Goal: Task Accomplishment & Management: Manage account settings

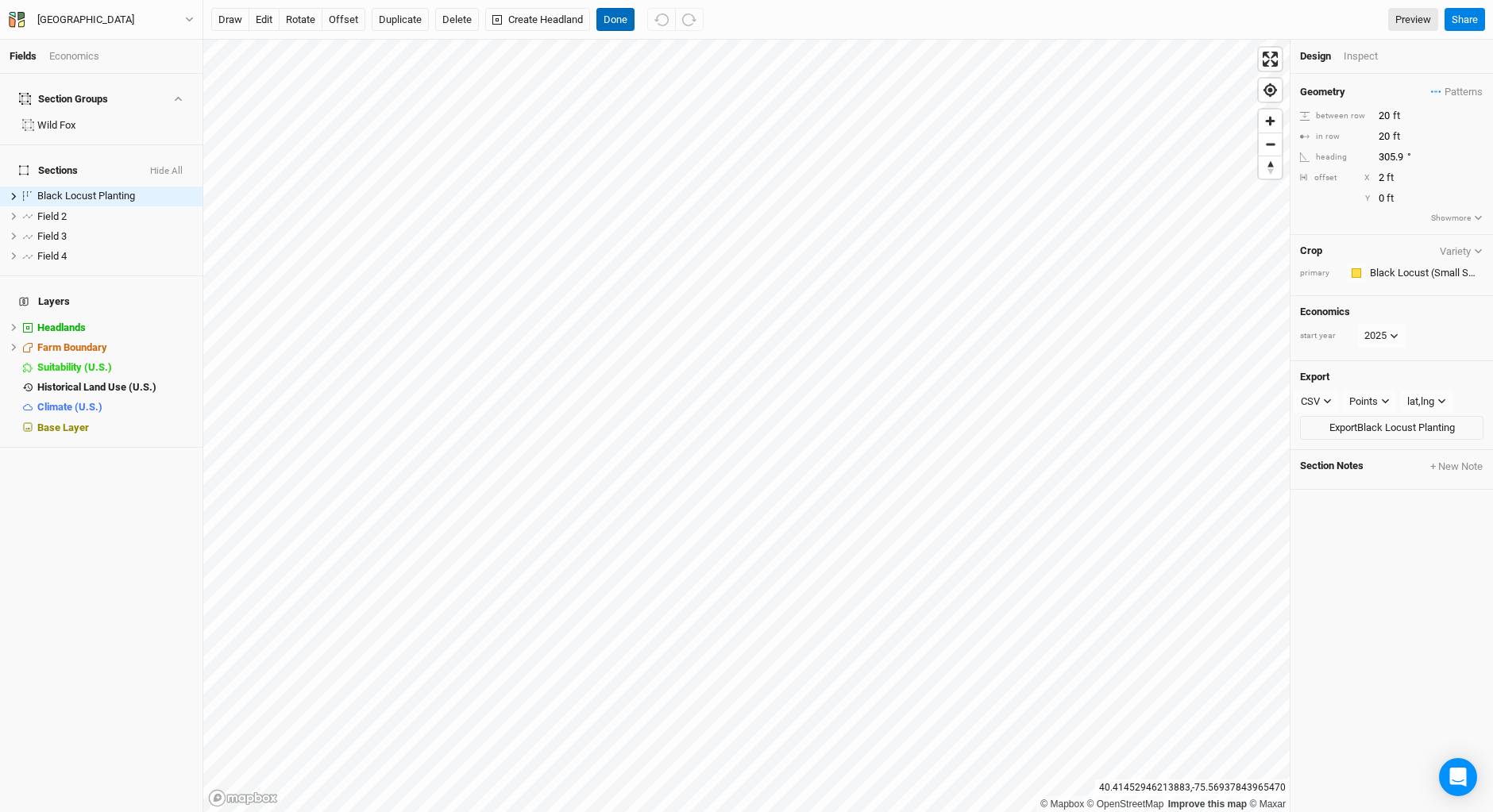
click at [620, 22] on button "Done" at bounding box center [615, 20] width 38 height 24
click at [623, 20] on button "Done" at bounding box center [615, 20] width 38 height 24
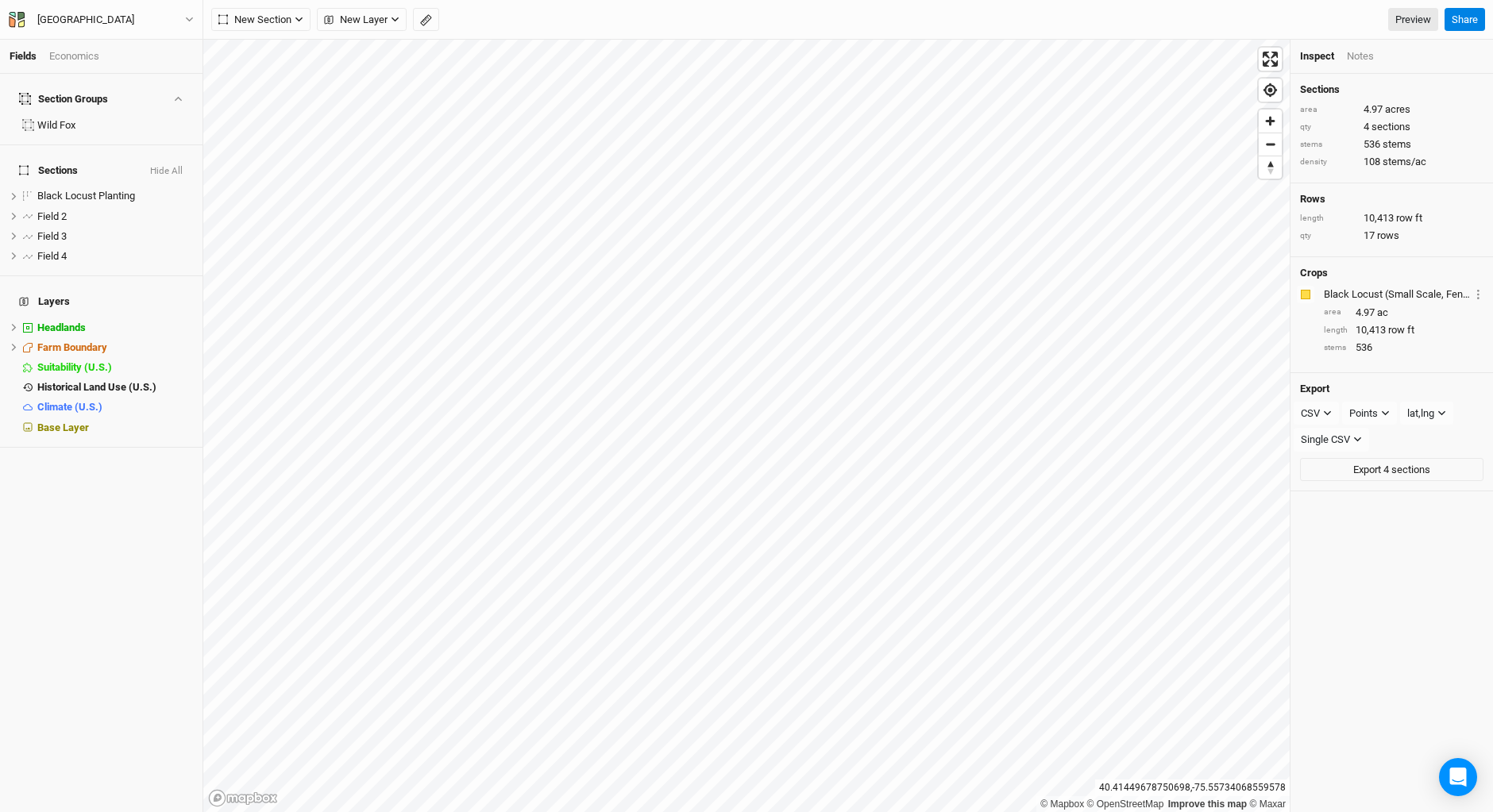
click at [1113, 9] on div "New Section Grid Line Keyline Beta Upload New Layer Custom Contours Roads Utili…" at bounding box center [825, 20] width 1227 height 24
click at [159, 523] on div "Section Groups Wild Fox Sections Hide All Black Locust Planting hide Field 2 hi…" at bounding box center [101, 442] width 202 height 738
click at [164, 539] on div "Section Groups Wild Fox Sections Hide All Black Locust Planting hide Field 2 hi…" at bounding box center [101, 442] width 202 height 738
click at [66, 580] on div "Section Groups Wild Fox Sections Hide All Black Locust Planting hide Field 2 hi…" at bounding box center [101, 442] width 202 height 738
click at [13, 12] on icon "button" at bounding box center [17, 19] width 16 height 16
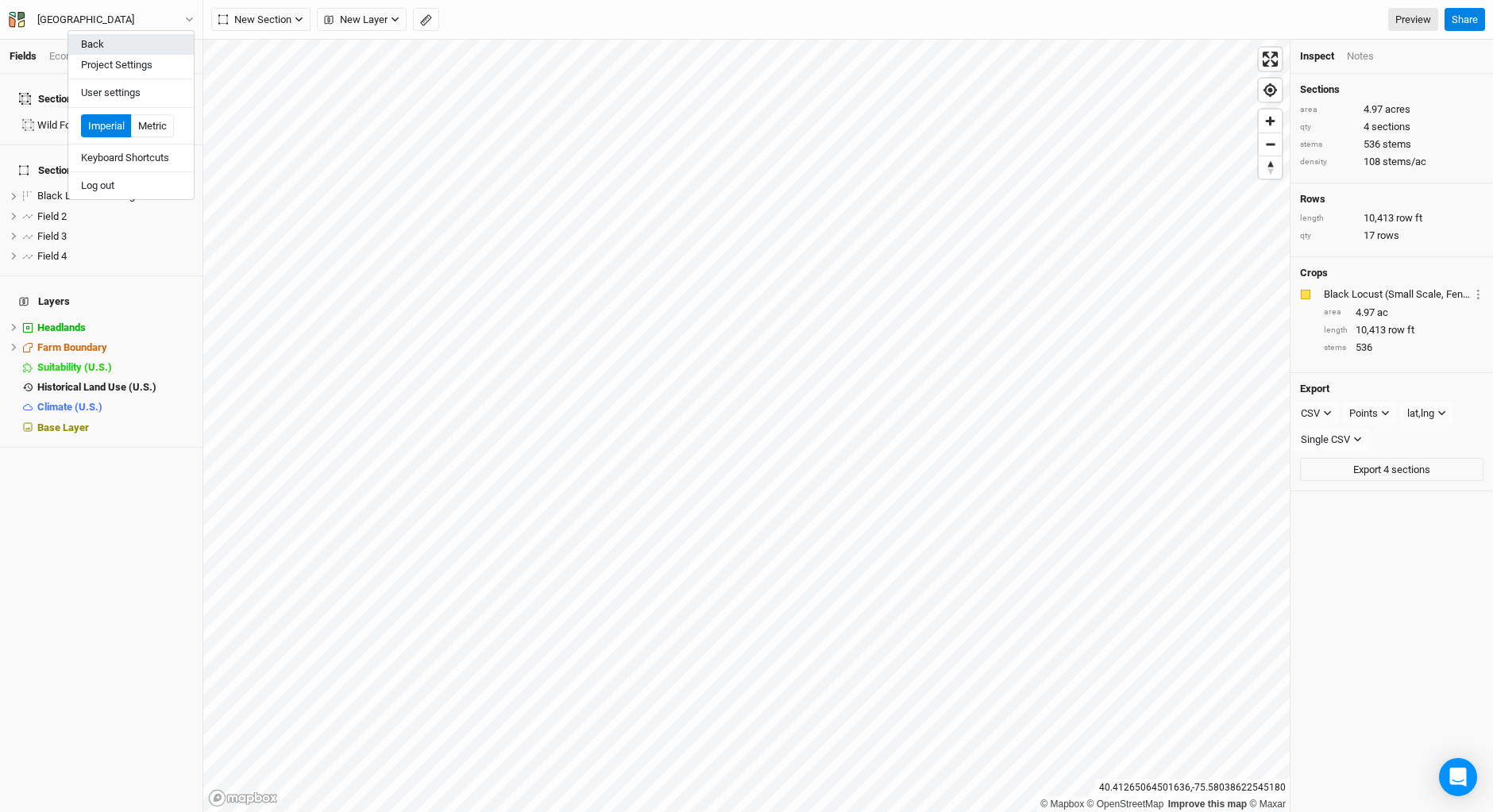
click at [96, 40] on button "Back" at bounding box center [130, 44] width 125 height 21
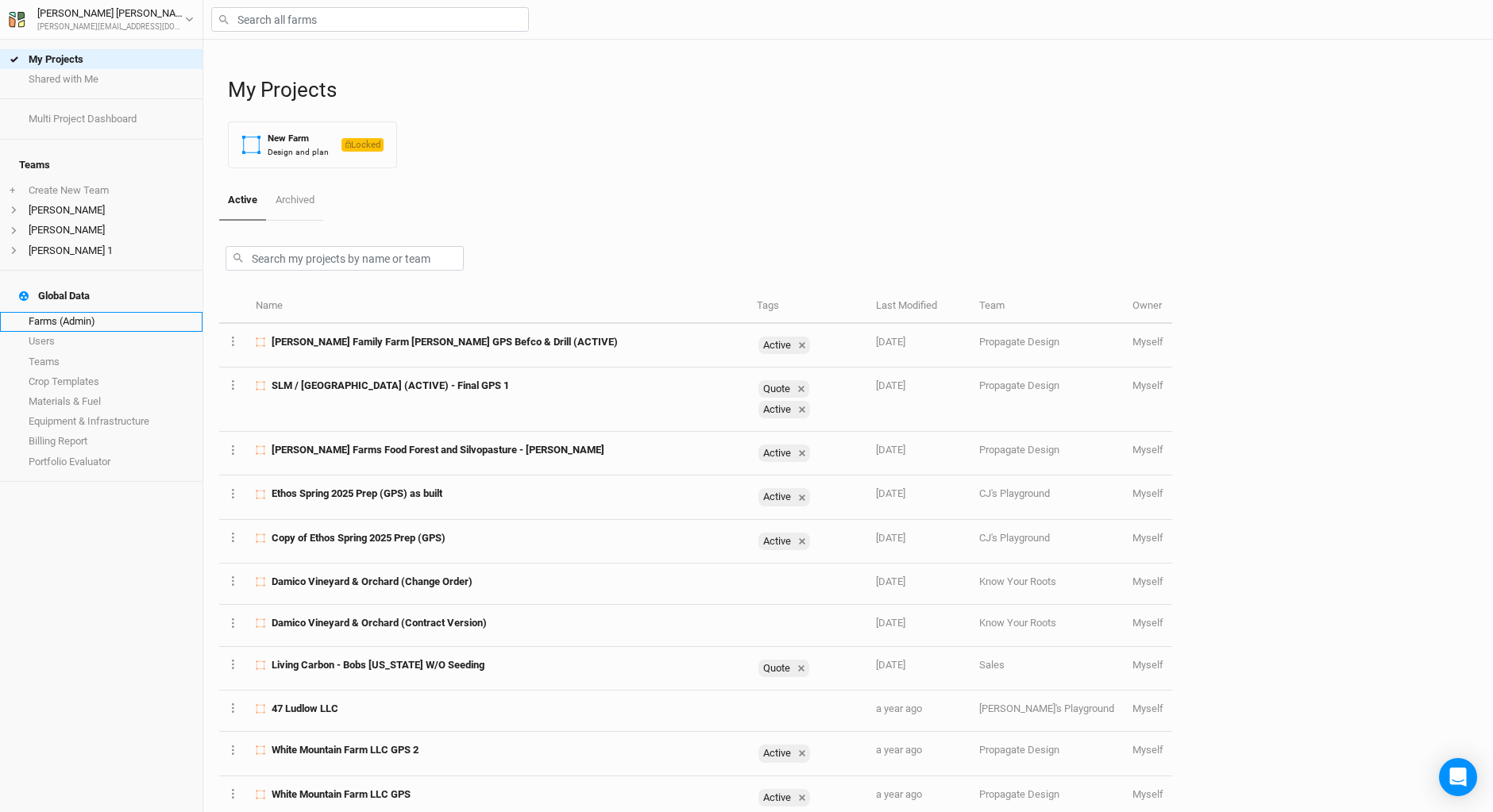
click at [71, 312] on link "Farms (Admin)" at bounding box center [101, 321] width 202 height 20
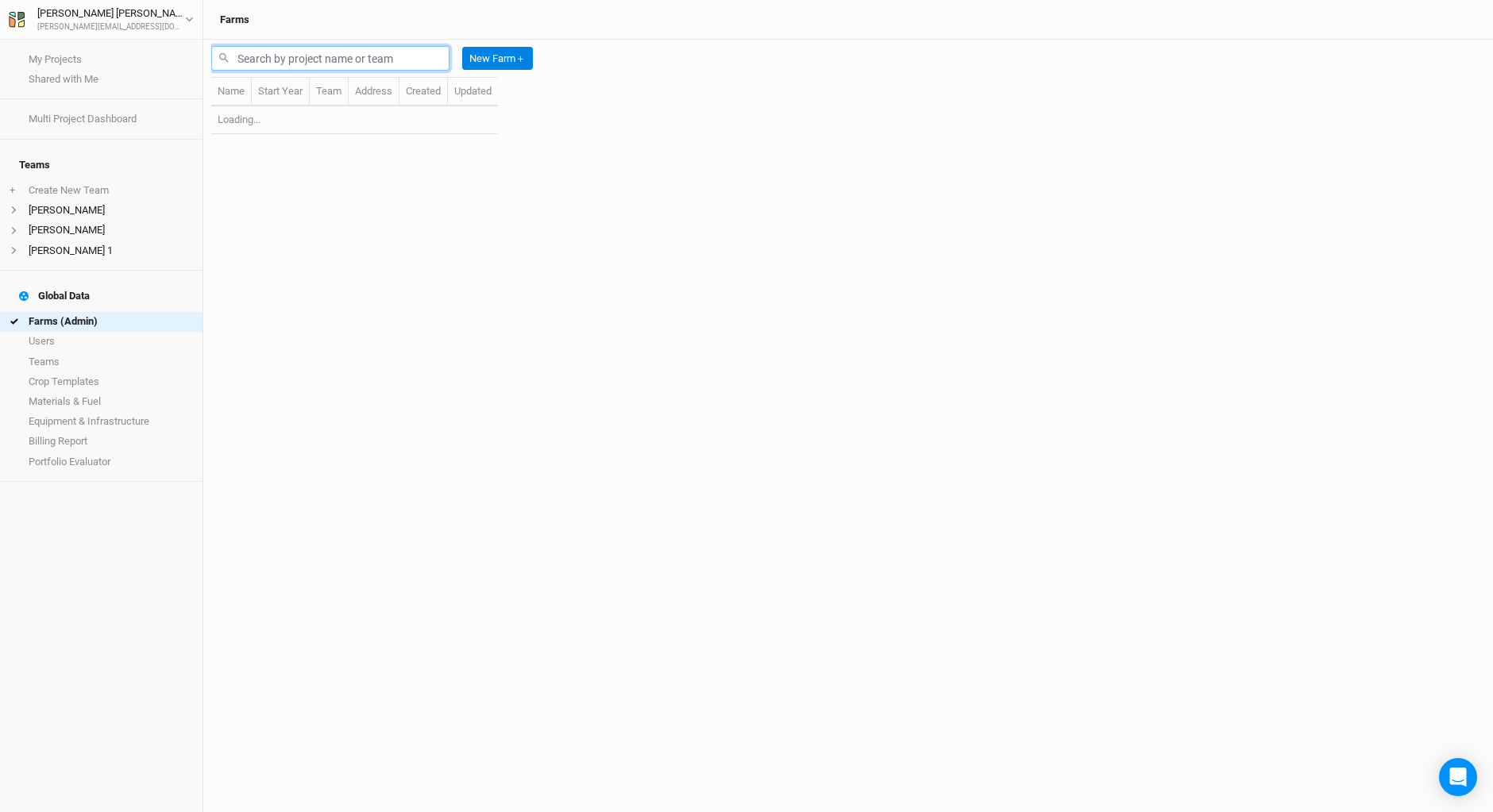
click at [253, 58] on input "text" at bounding box center [330, 59] width 238 height 25
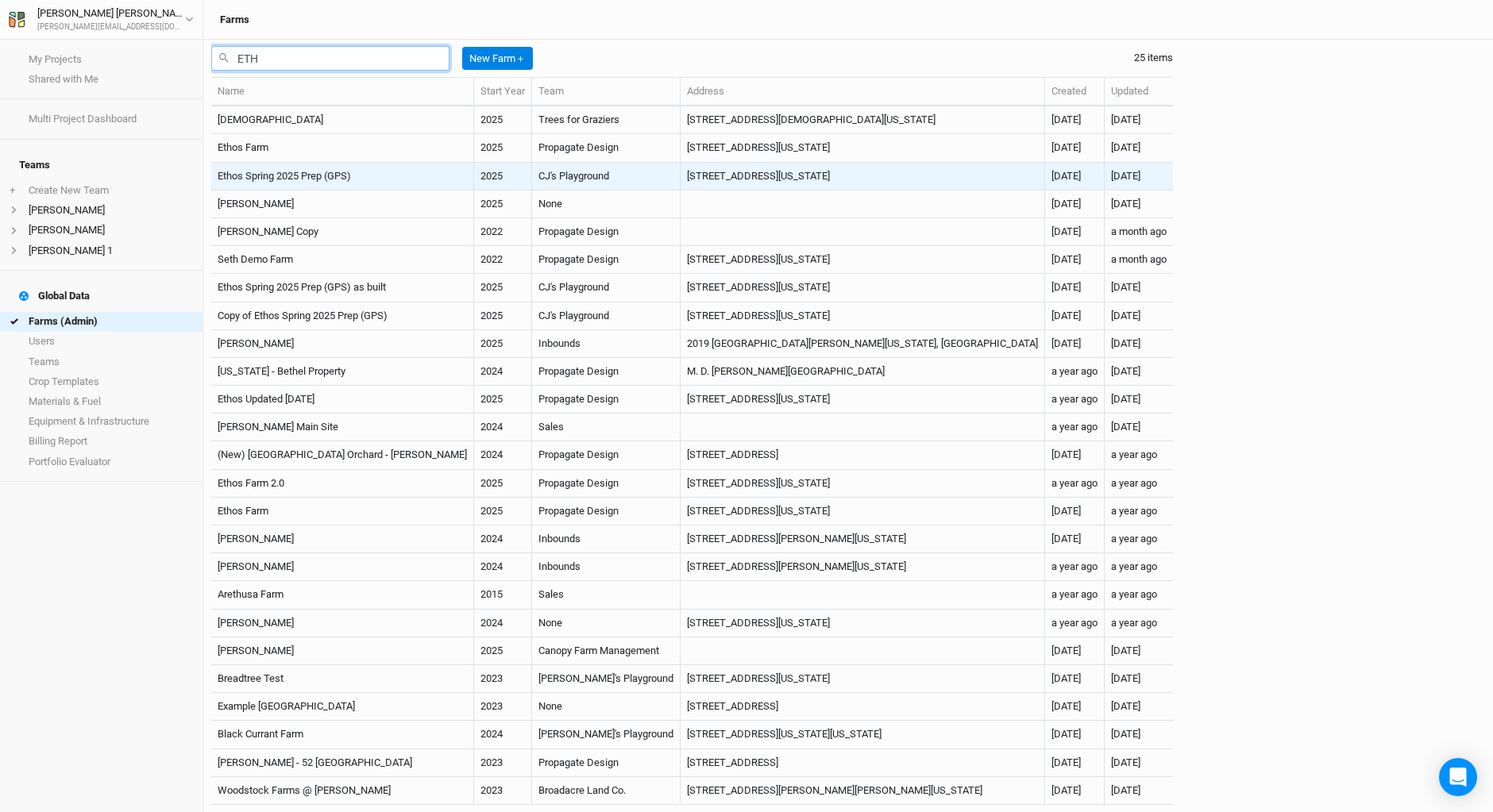
type input "ETH"
click at [286, 173] on td "Ethos Spring 2025 Prep (GPS)" at bounding box center [342, 176] width 263 height 28
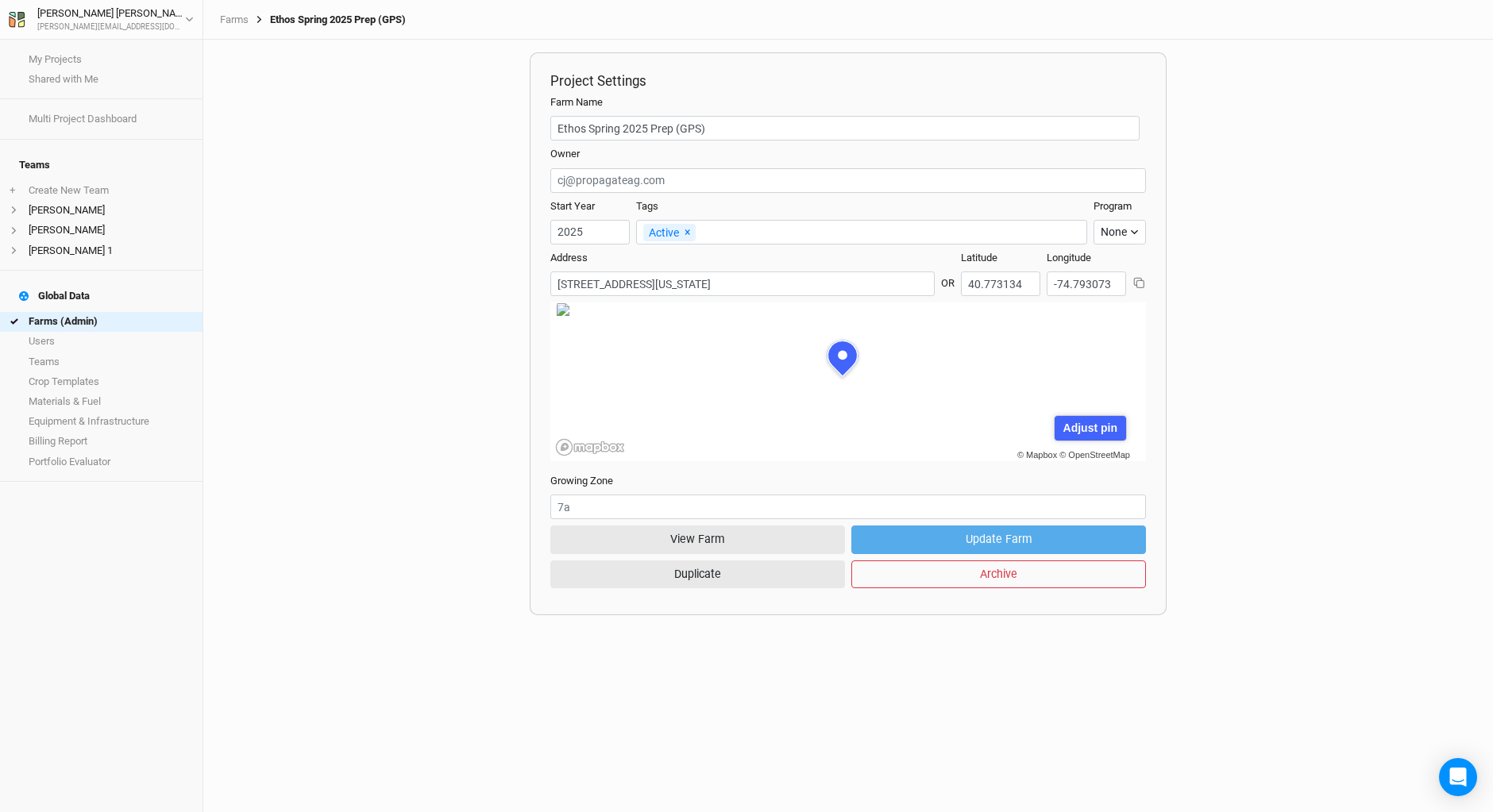
scroll to position [80, 217]
click at [691, 536] on button "View Farm" at bounding box center [697, 539] width 294 height 28
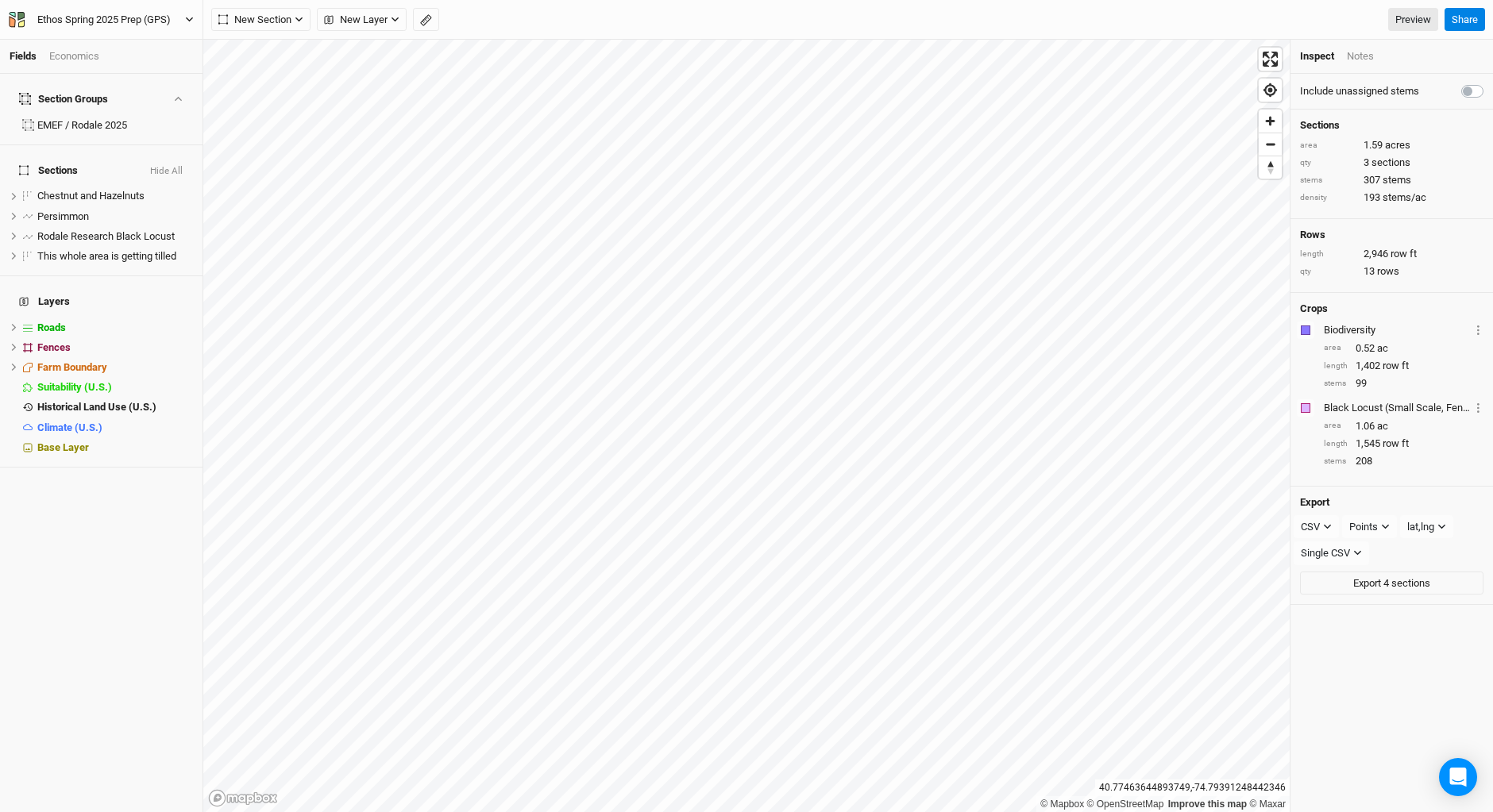
click at [18, 17] on icon "button" at bounding box center [21, 16] width 7 height 9
click at [121, 64] on button "Project Settings" at bounding box center [130, 65] width 125 height 21
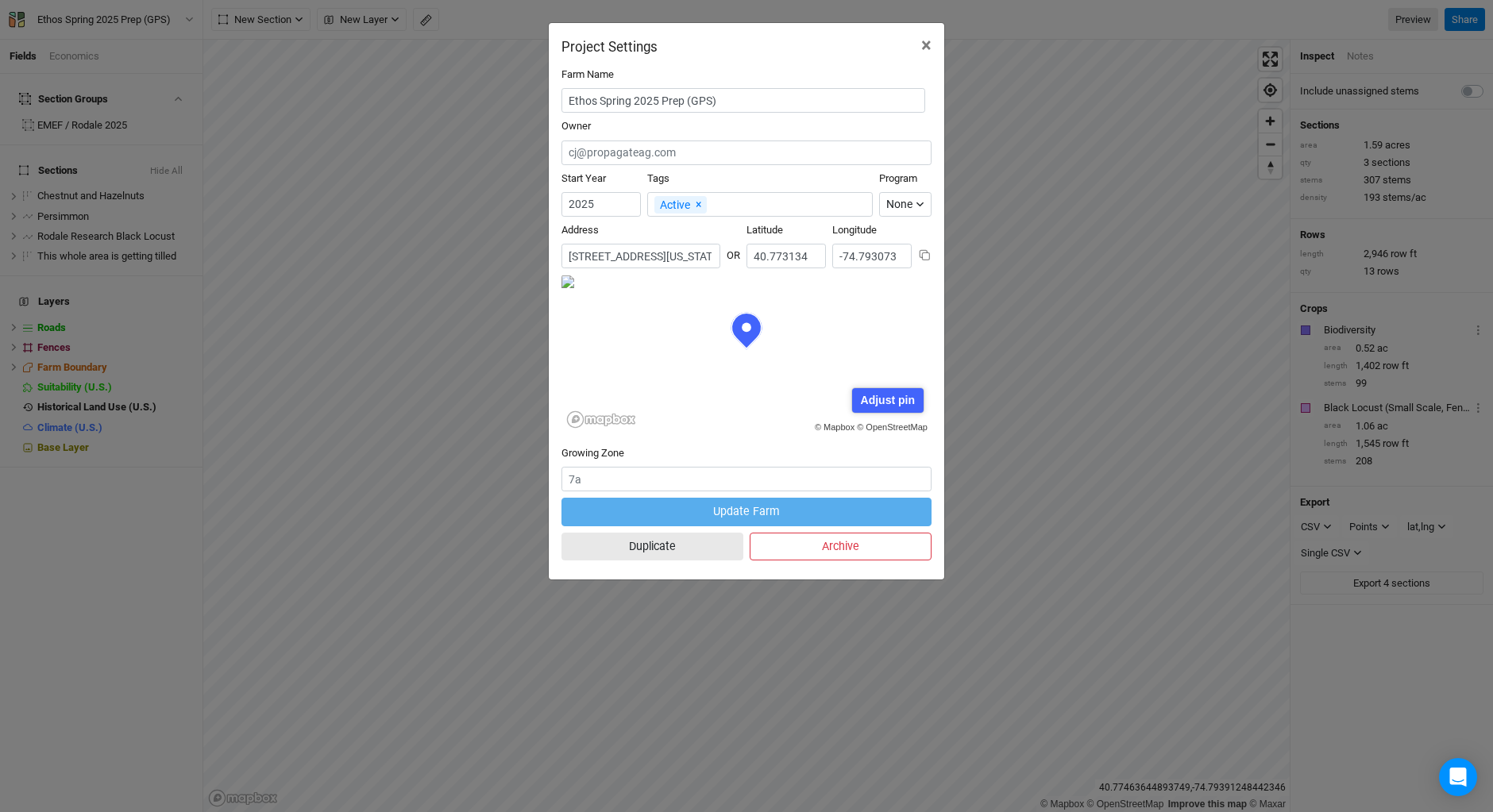
scroll to position [0, 181]
drag, startPoint x: 570, startPoint y: 254, endPoint x: 775, endPoint y: 259, distance: 205.1
click at [775, 259] on div "Address No search results. 177 West Mill Road, Long Valley, New Jersey 07853, U…" at bounding box center [746, 249] width 370 height 51
click at [928, 41] on span "×" at bounding box center [926, 45] width 10 height 22
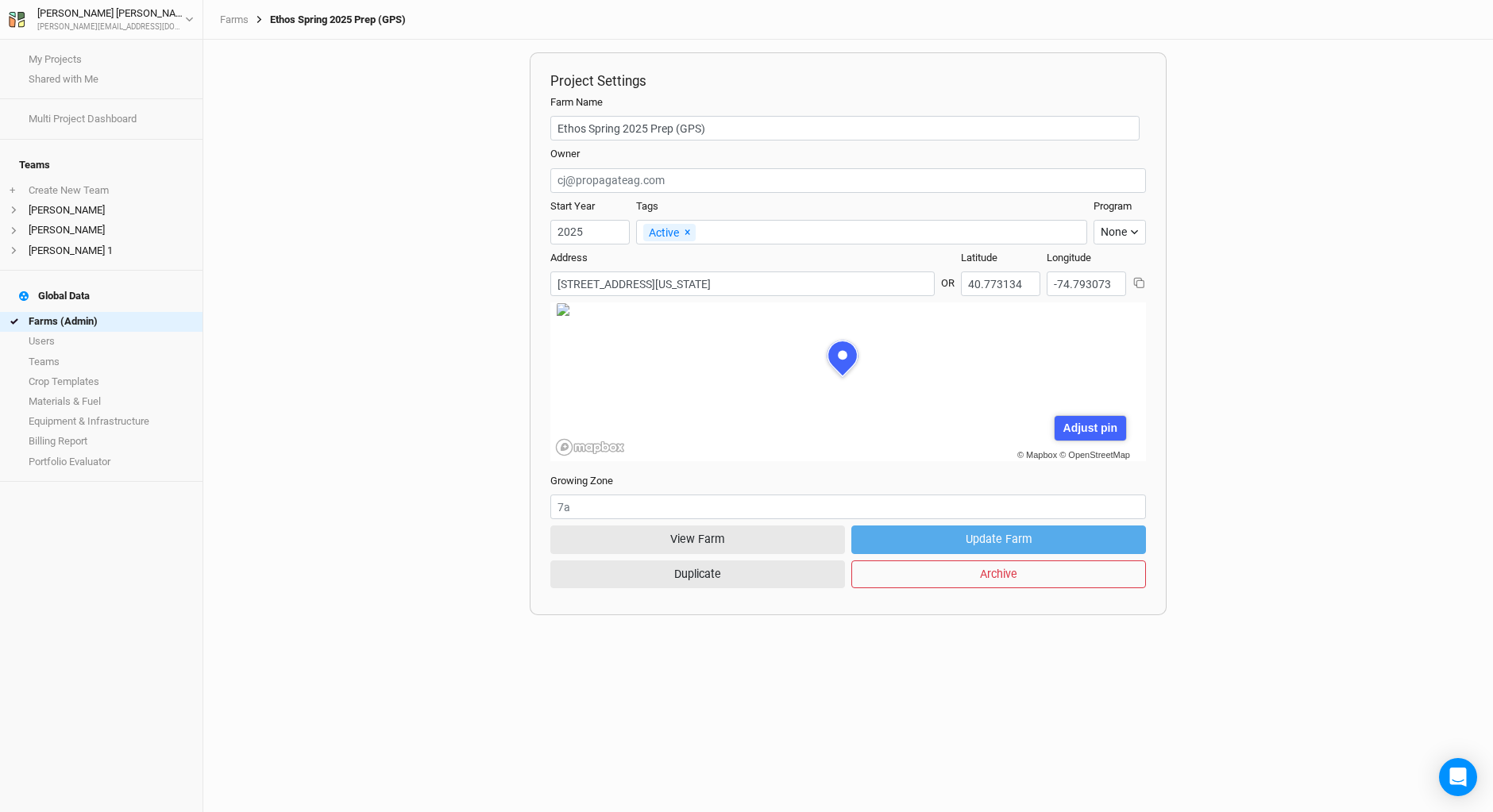
scroll to position [80, 217]
